Goal: Information Seeking & Learning: Learn about a topic

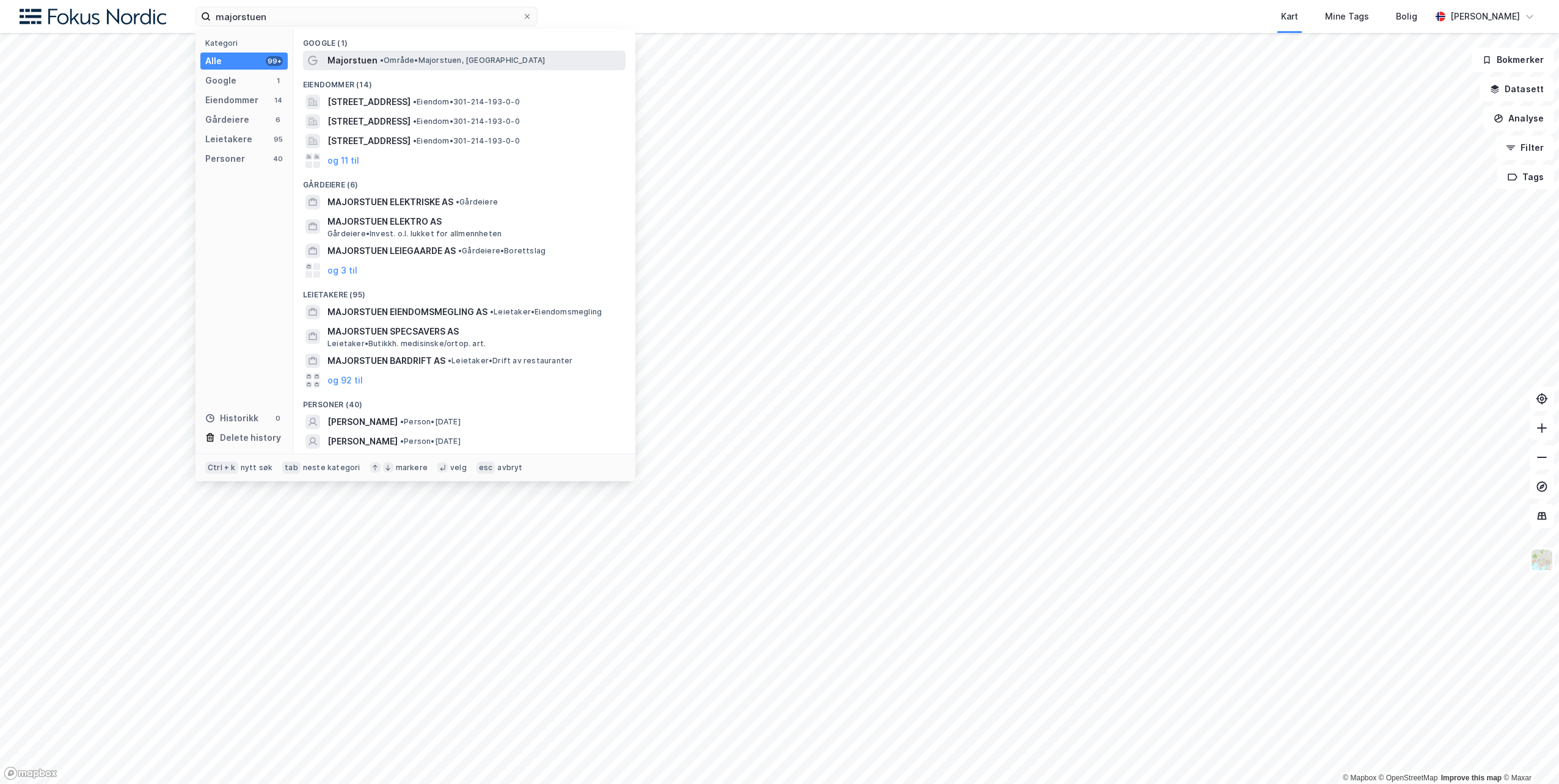
type input "majorstuen"
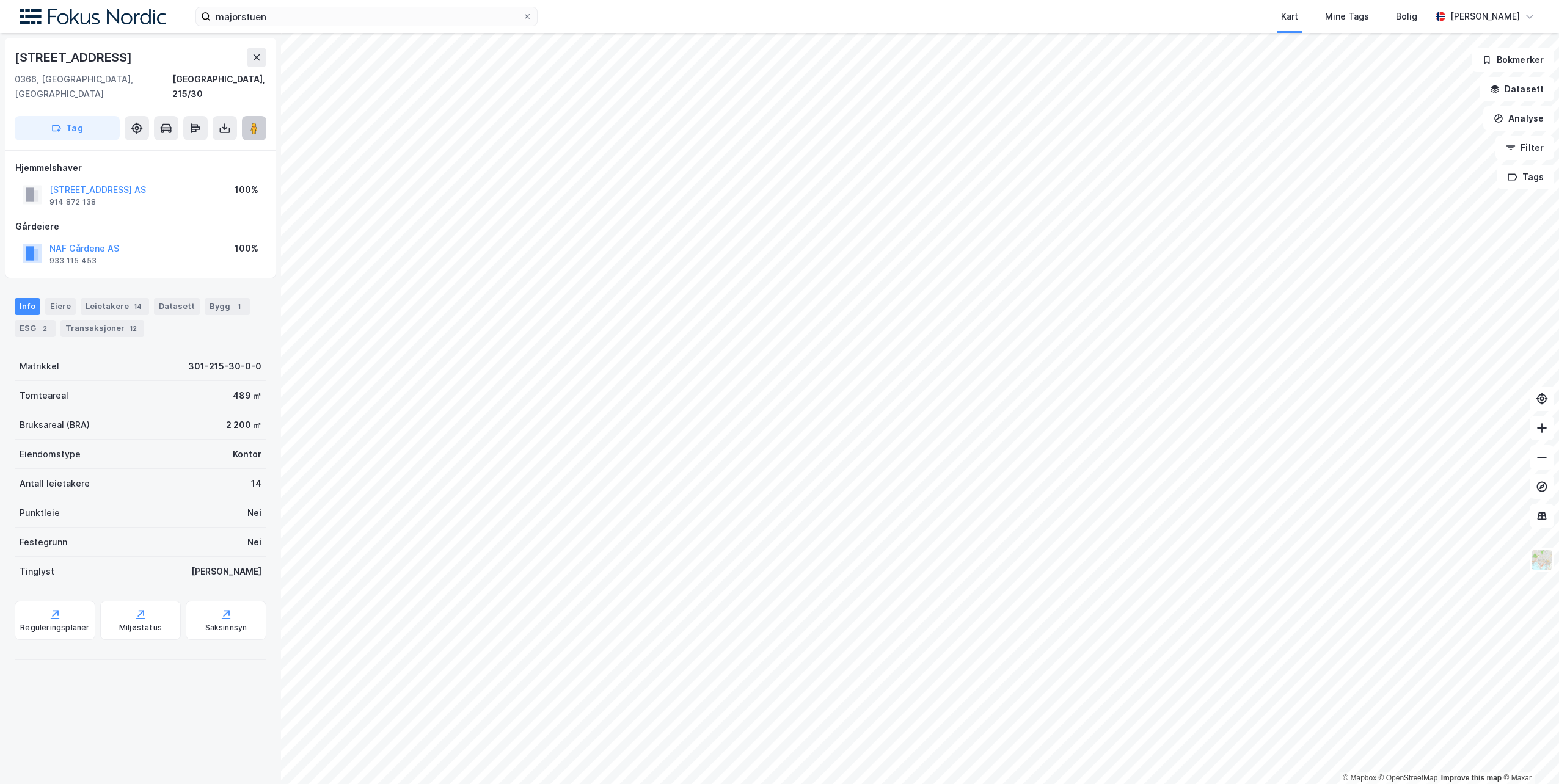
click at [259, 122] on icon at bounding box center [254, 128] width 12 height 12
